Goal: Task Accomplishment & Management: Manage account settings

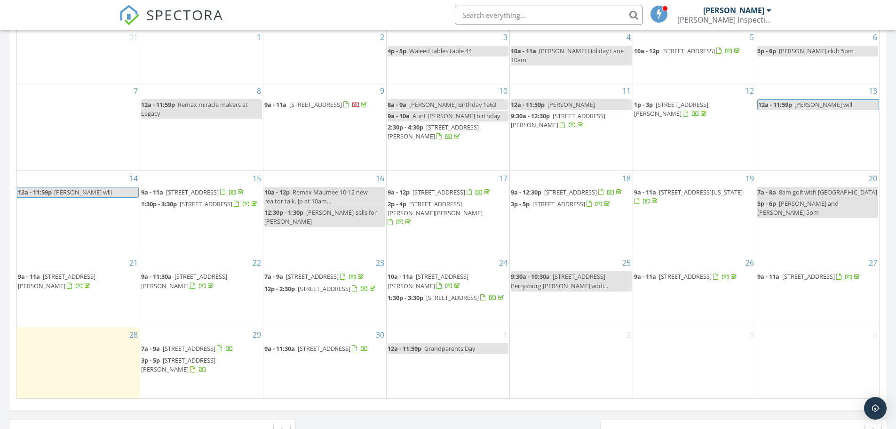
scroll to position [471, 0]
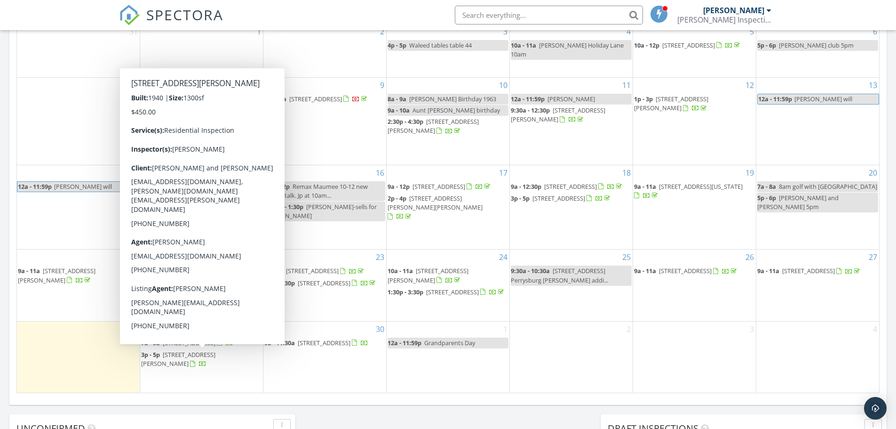
click at [182, 359] on span "3622 Drummond Rd, Toledo 43613" at bounding box center [178, 358] width 74 height 17
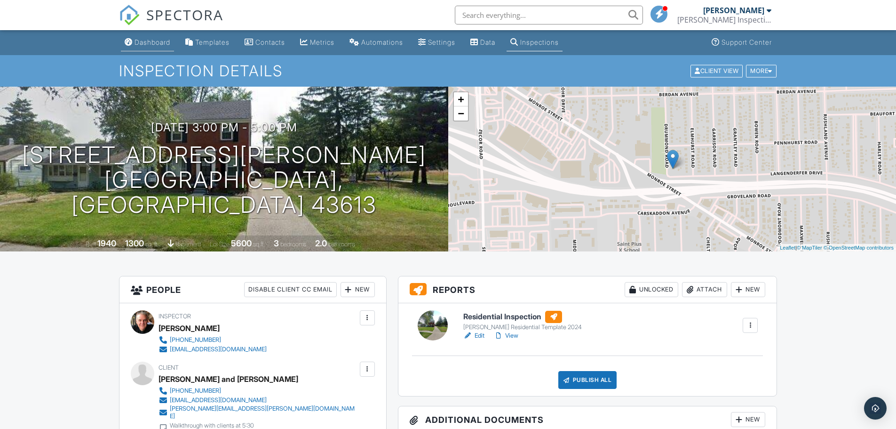
click at [140, 44] on div "Dashboard" at bounding box center [153, 42] width 36 height 8
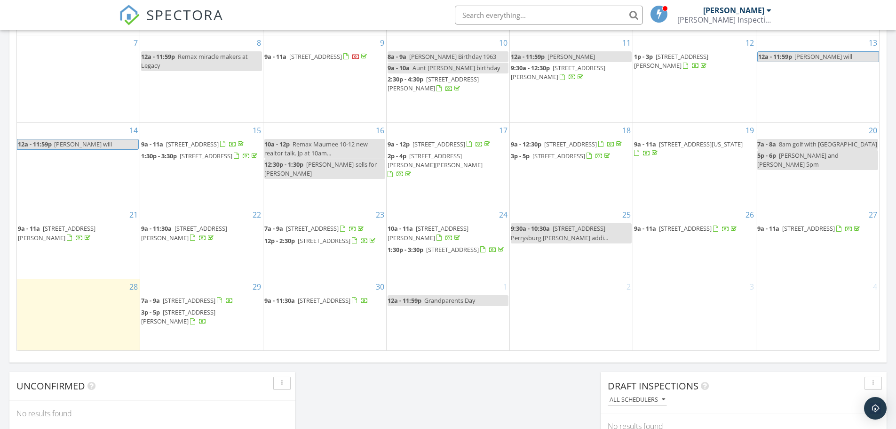
scroll to position [518, 0]
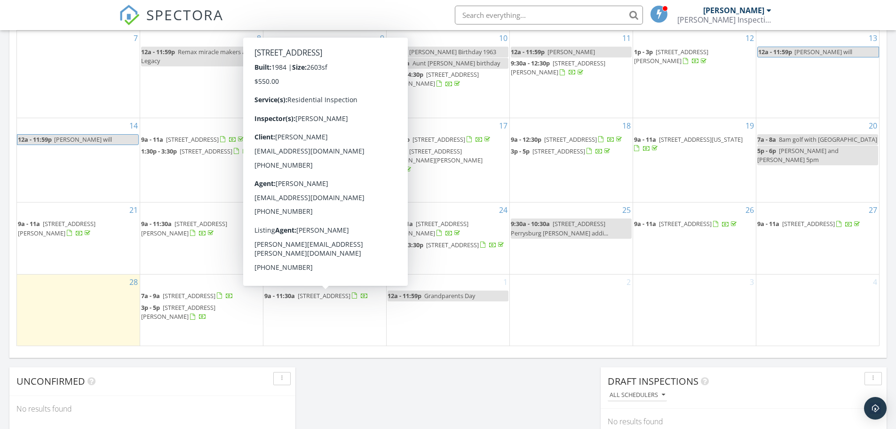
click at [315, 295] on span "[STREET_ADDRESS]" at bounding box center [324, 295] width 53 height 8
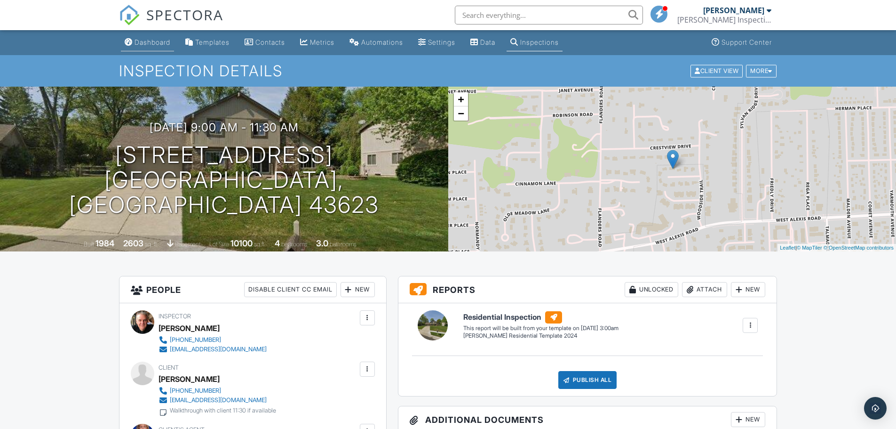
click at [135, 40] on div "Dashboard" at bounding box center [153, 42] width 36 height 8
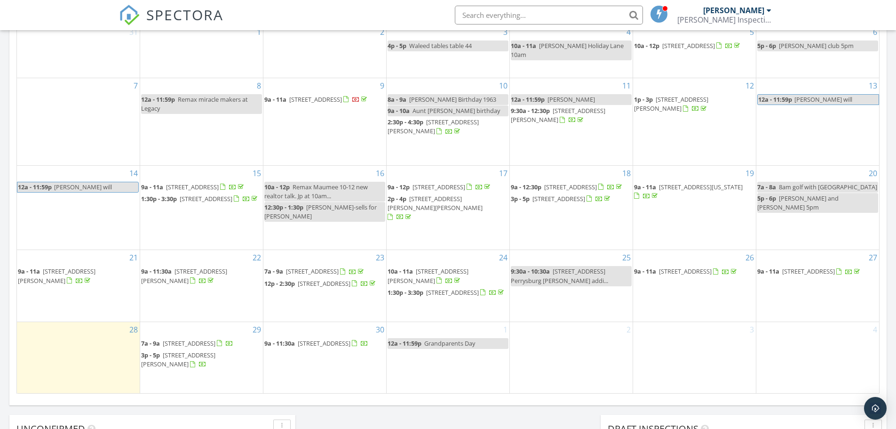
scroll to position [471, 0]
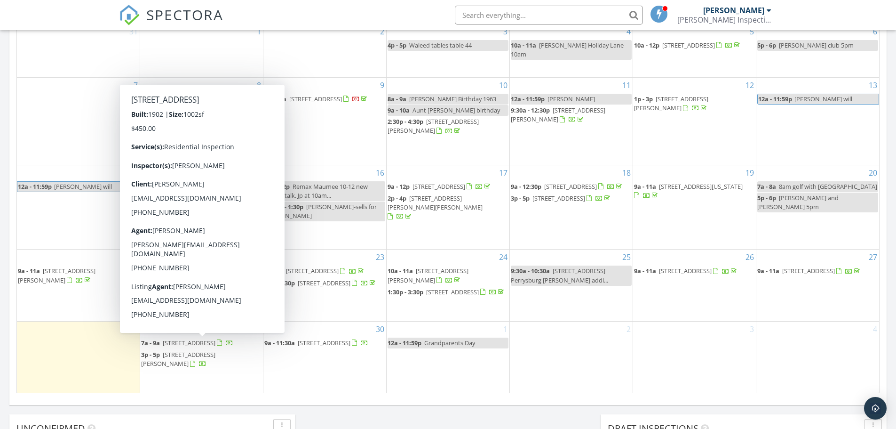
click at [181, 343] on span "[STREET_ADDRESS]" at bounding box center [189, 342] width 53 height 8
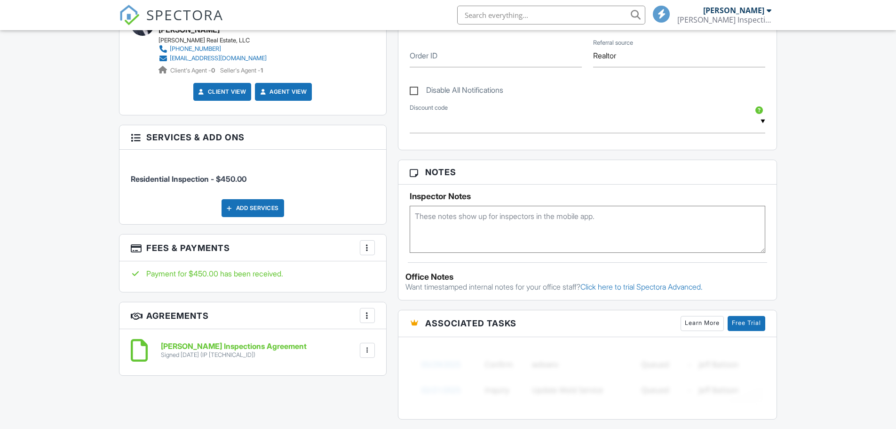
click at [455, 212] on textarea at bounding box center [588, 229] width 356 height 47
click at [473, 235] on textarea at bounding box center [588, 229] width 356 height 47
type textarea "Lock box code 1803 Andrew will meet in morning also."
click at [804, 288] on div "Dashboard Templates Contacts Metrics Automations Settings Data Inspections Supp…" at bounding box center [448, 271] width 896 height 1422
click at [803, 250] on div "Dashboard Templates Contacts Metrics Automations Settings Data Inspections Supp…" at bounding box center [448, 271] width 896 height 1422
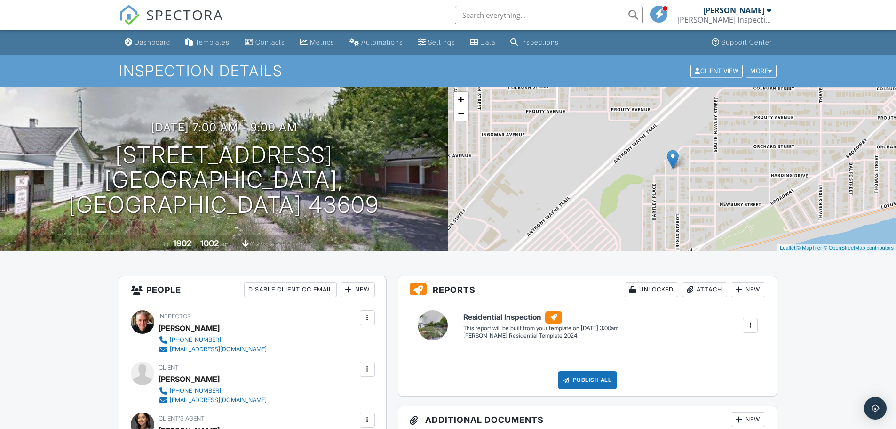
click at [317, 40] on div "Metrics" at bounding box center [322, 42] width 24 height 8
